Goal: Browse casually

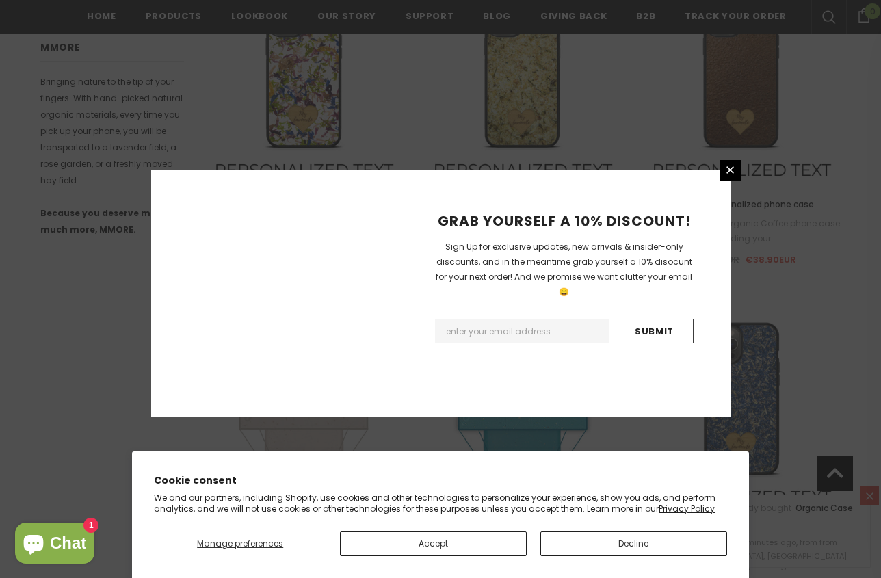
scroll to position [1585, 0]
